Goal: Navigation & Orientation: Find specific page/section

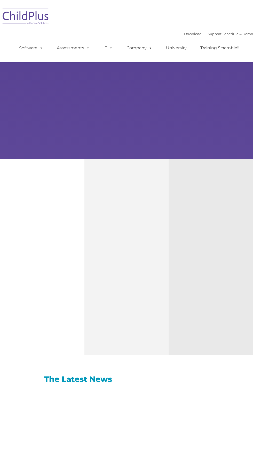
type input ""
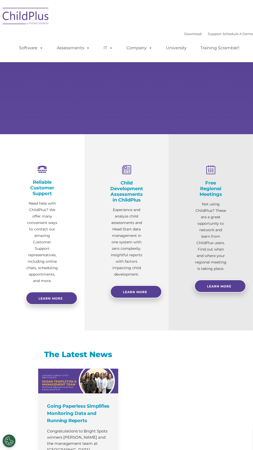
select select "MEDIUM"
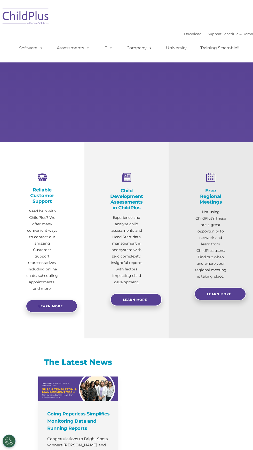
type input ""
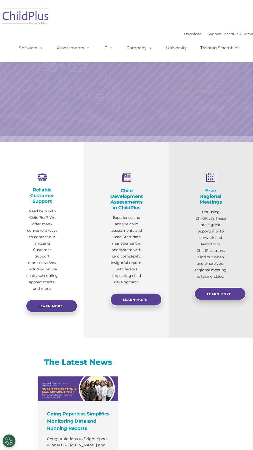
select select "MEDIUM"
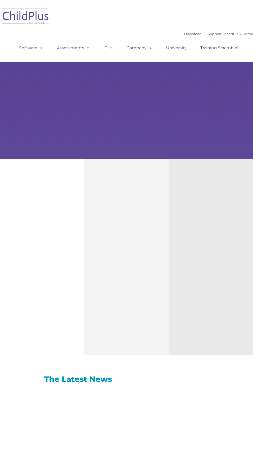
type input ""
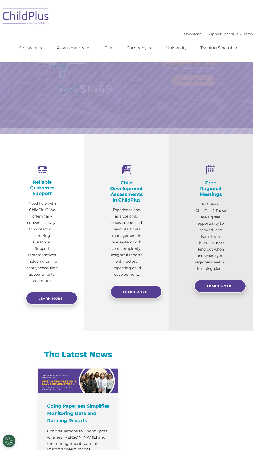
select select "MEDIUM"
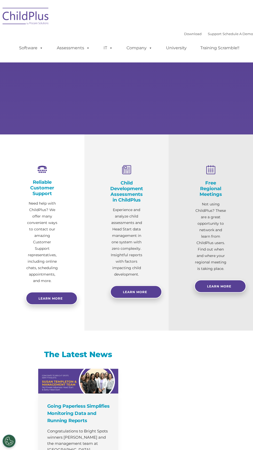
type input ""
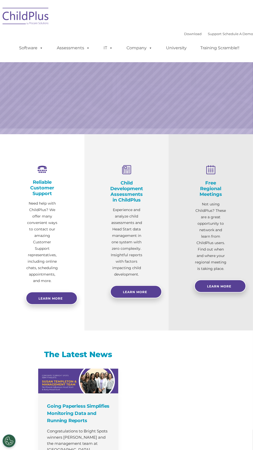
select select "MEDIUM"
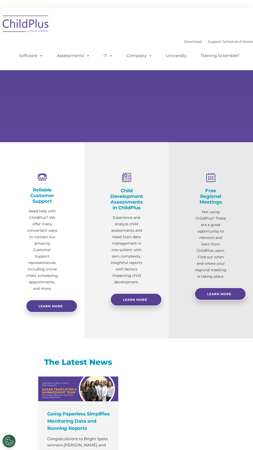
type input ""
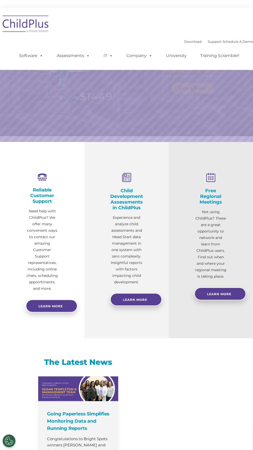
select select "MEDIUM"
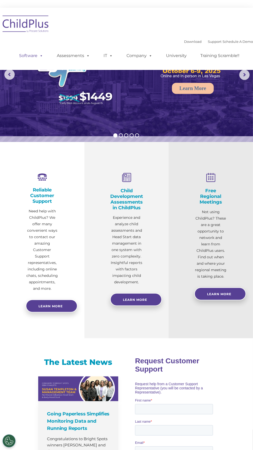
click at [27, 58] on link "Software" at bounding box center [31, 56] width 34 height 10
click at [149, 26] on div "Download Support | Schedule A Demo  MENU MENU Software ChildPlus: The original…" at bounding box center [126, 39] width 253 height 54
click at [25, 16] on img at bounding box center [26, 25] width 52 height 26
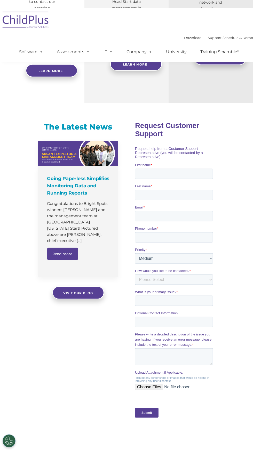
scroll to position [234, 0]
